Goal: Information Seeking & Learning: Learn about a topic

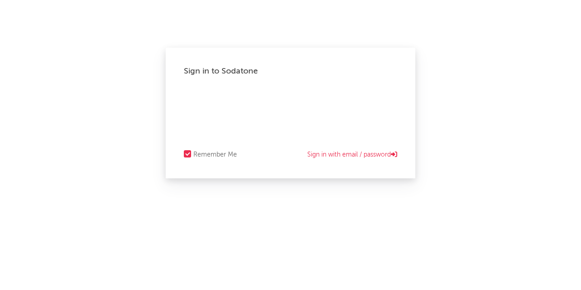
select select "recorded_music"
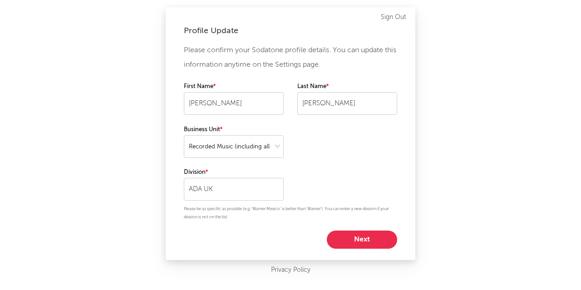
click at [360, 234] on button "Next" at bounding box center [362, 240] width 70 height 18
select select "marketing"
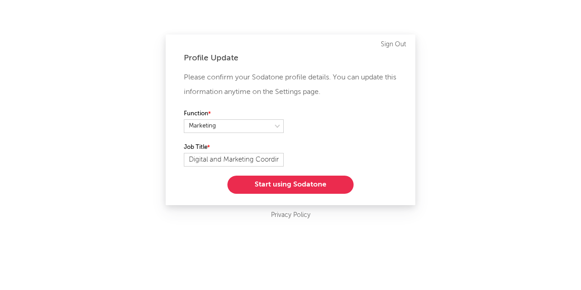
click at [308, 184] on button "Start using Sodatone" at bounding box center [291, 185] width 126 height 18
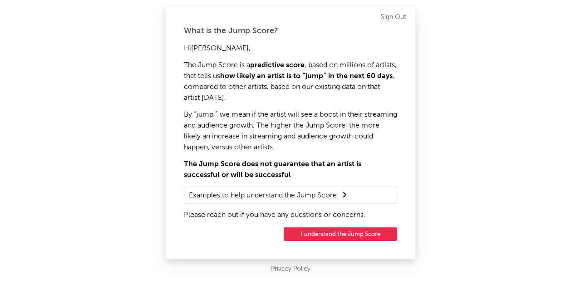
click at [330, 234] on button "I understand the Jump Score" at bounding box center [341, 235] width 114 height 14
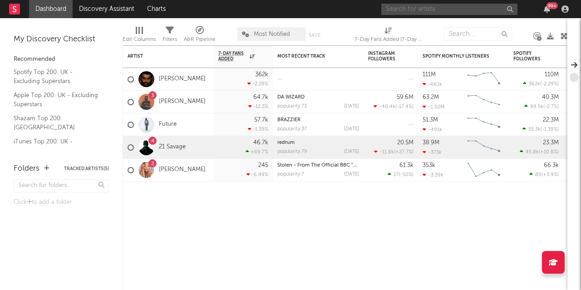
click at [432, 11] on input "text" at bounding box center [450, 9] width 136 height 11
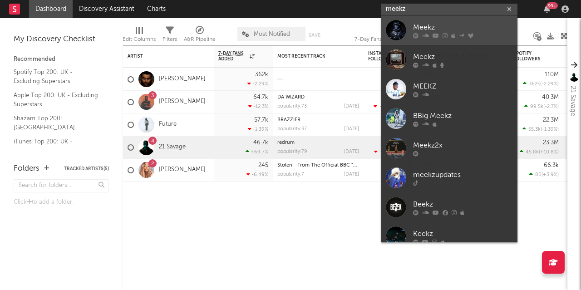
type input "meekz"
click at [429, 29] on div "Meekz" at bounding box center [463, 27] width 100 height 11
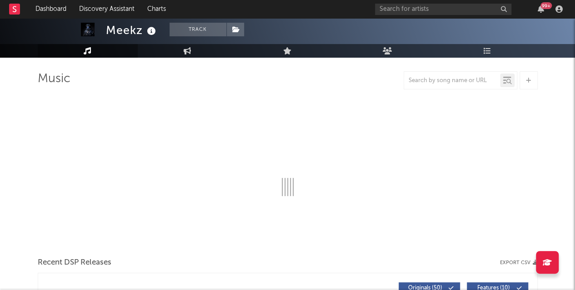
select select "6m"
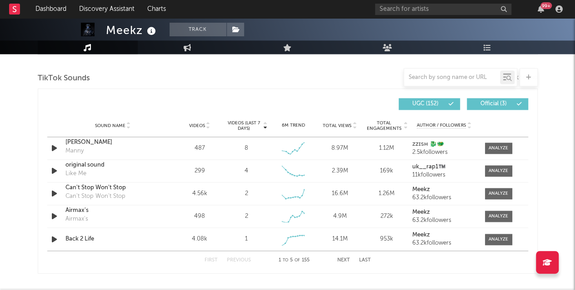
scroll to position [604, 0]
click at [438, 80] on input "text" at bounding box center [452, 77] width 96 height 7
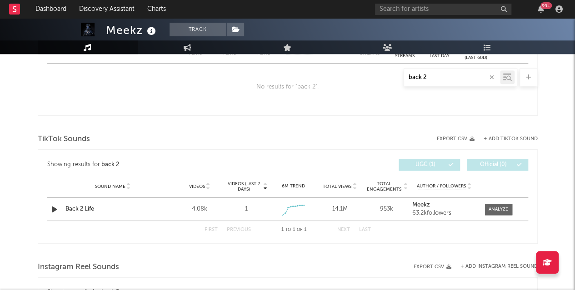
scroll to position [391, 0]
type input "back 2"
click at [501, 211] on div at bounding box center [498, 209] width 20 height 7
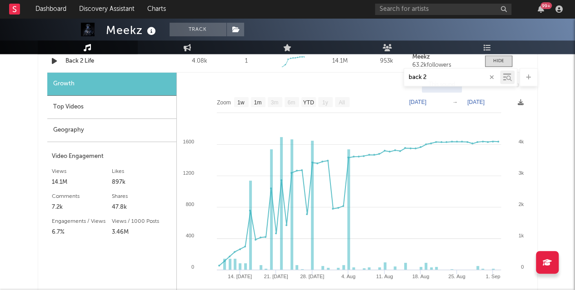
scroll to position [539, 0]
click at [259, 99] on text "1m" at bounding box center [257, 102] width 8 height 6
select select "1m"
type input "[DATE]"
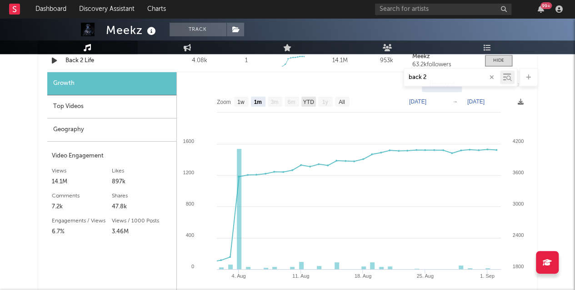
click at [313, 102] on text "YTD" at bounding box center [308, 102] width 11 height 6
select select "YTD"
type input "[DATE]"
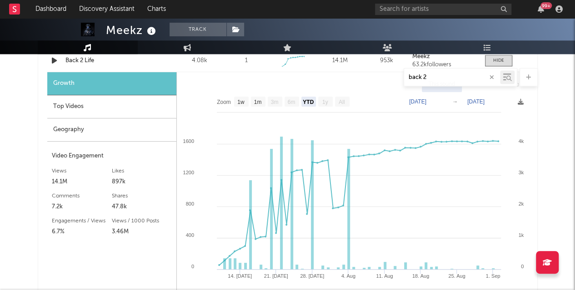
click at [109, 105] on div "Top Videos" at bounding box center [111, 106] width 129 height 23
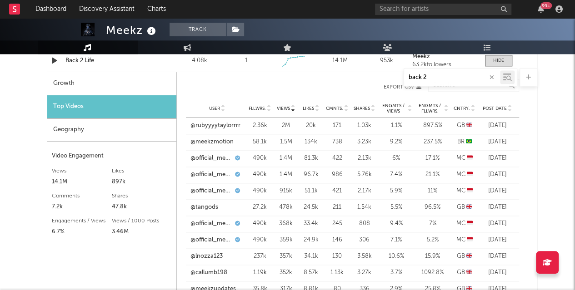
click at [89, 129] on div "Geography" at bounding box center [111, 130] width 129 height 23
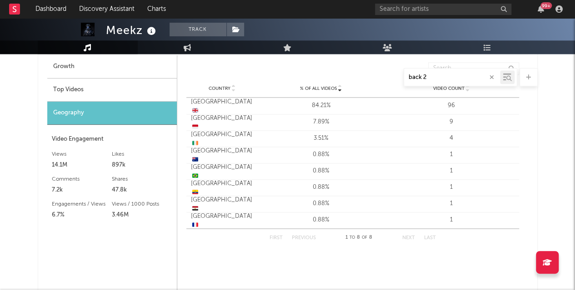
scroll to position [556, 0]
click at [412, 235] on button "Next" at bounding box center [408, 237] width 13 height 5
click at [494, 75] on button "button" at bounding box center [491, 77] width 7 height 9
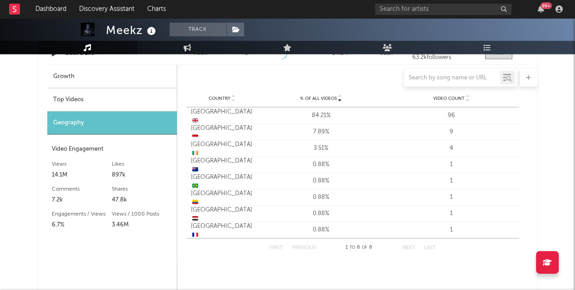
scroll to position [788, 0]
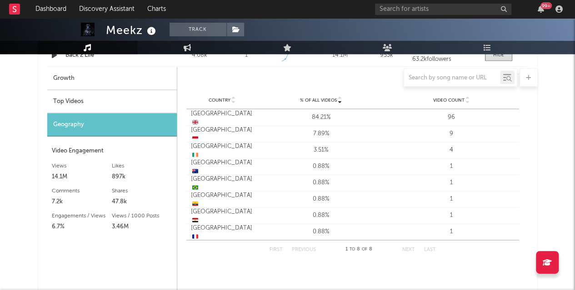
click at [124, 79] on div at bounding box center [288, 77] width 500 height 18
click at [65, 77] on div at bounding box center [288, 77] width 500 height 18
click at [30, 174] on div "Meekz Track [GEOGRAPHIC_DATA] | Hip-Hop/Rap Edit Track Benchmark Summary 332,88…" at bounding box center [287, 42] width 575 height 1623
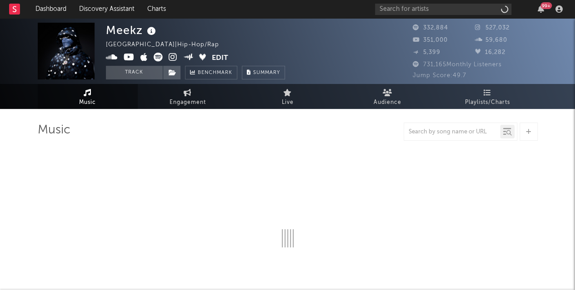
select select "6m"
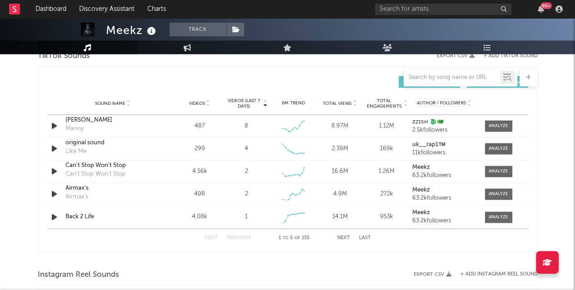
scroll to position [630, 0]
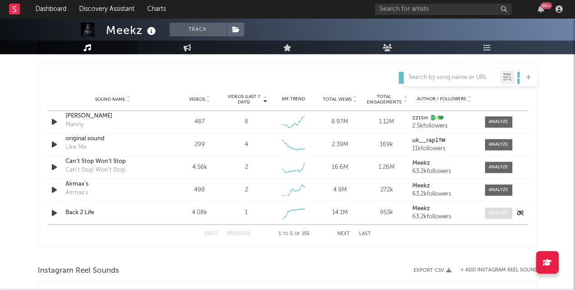
click at [495, 215] on div at bounding box center [498, 213] width 20 height 7
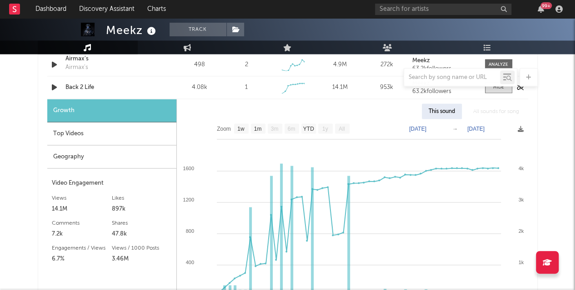
scroll to position [759, 0]
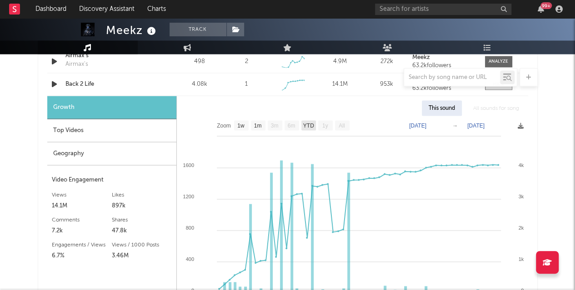
click at [306, 124] on text "YTD" at bounding box center [308, 126] width 11 height 6
select select "YTD"
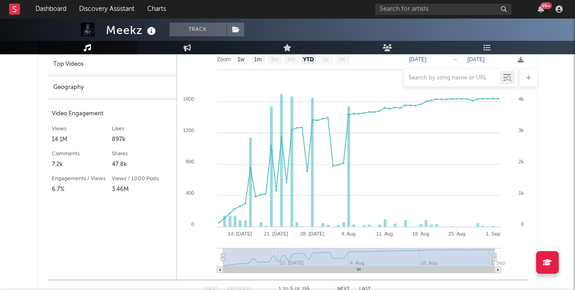
scroll to position [825, 0]
